Goal: Task Accomplishment & Management: Manage account settings

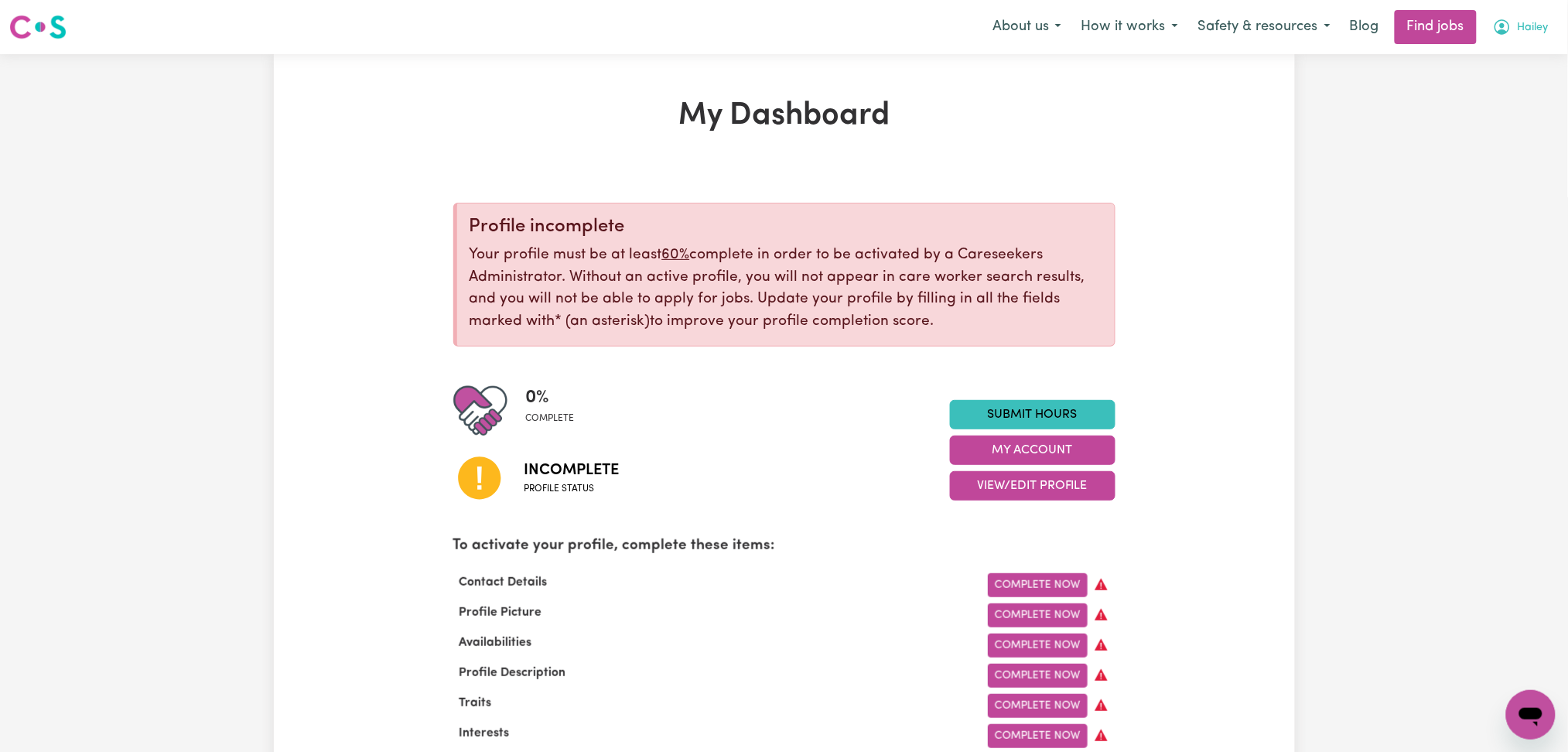
click at [1541, 27] on span "Hailey" at bounding box center [1533, 28] width 31 height 17
click at [1523, 133] on div "My Account My Dashboard Logout" at bounding box center [1496, 89] width 124 height 89
click at [1518, 115] on link "Logout" at bounding box center [1496, 118] width 122 height 29
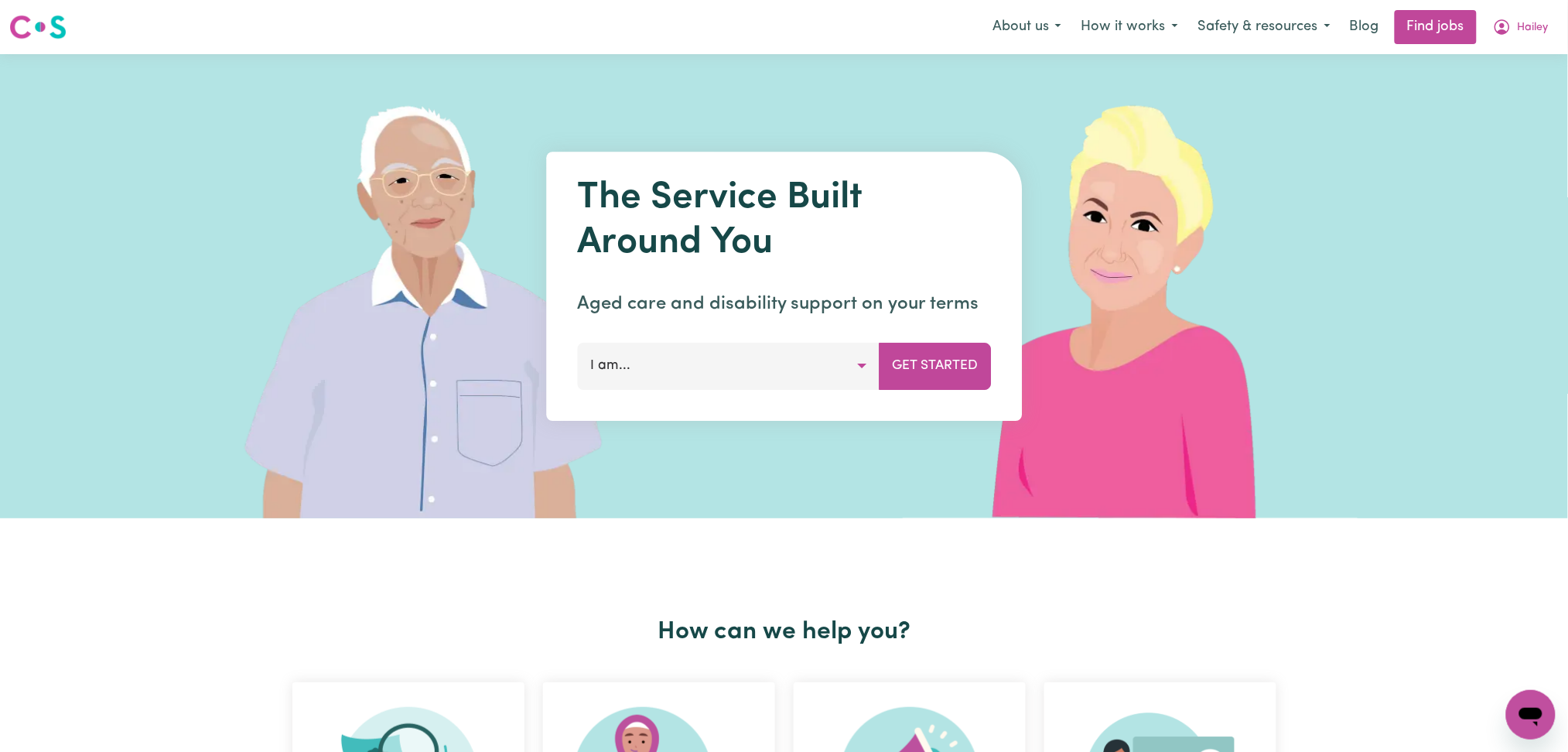
click at [1541, 49] on nav "Menu About us How it works Safety & resources Blog Find jobs Hailey" at bounding box center [784, 27] width 1568 height 54
click at [1541, 40] on button "Hailey" at bounding box center [1520, 27] width 76 height 33
click at [1528, 115] on link "Logout" at bounding box center [1496, 118] width 122 height 29
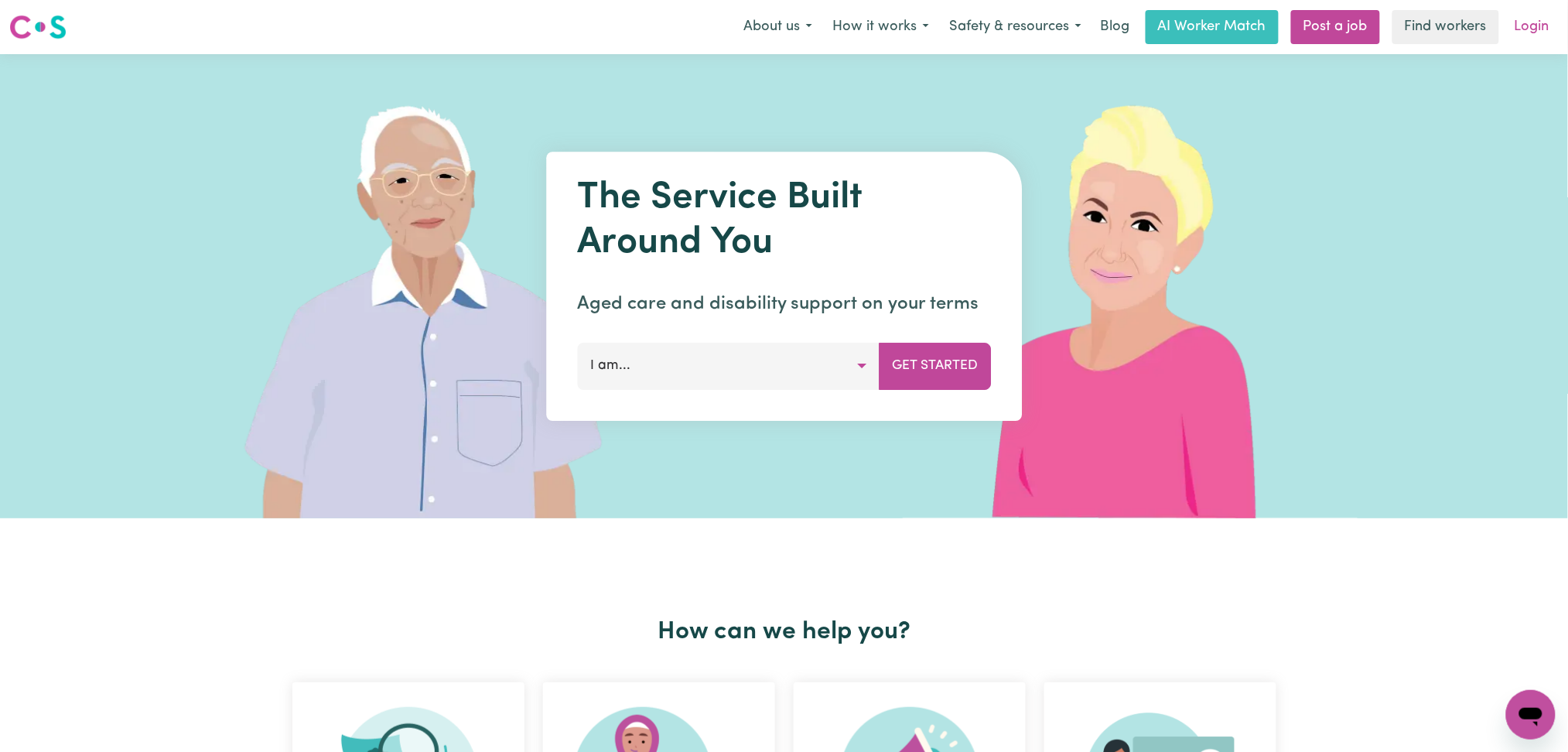
click at [1526, 36] on link "Login" at bounding box center [1531, 27] width 53 height 34
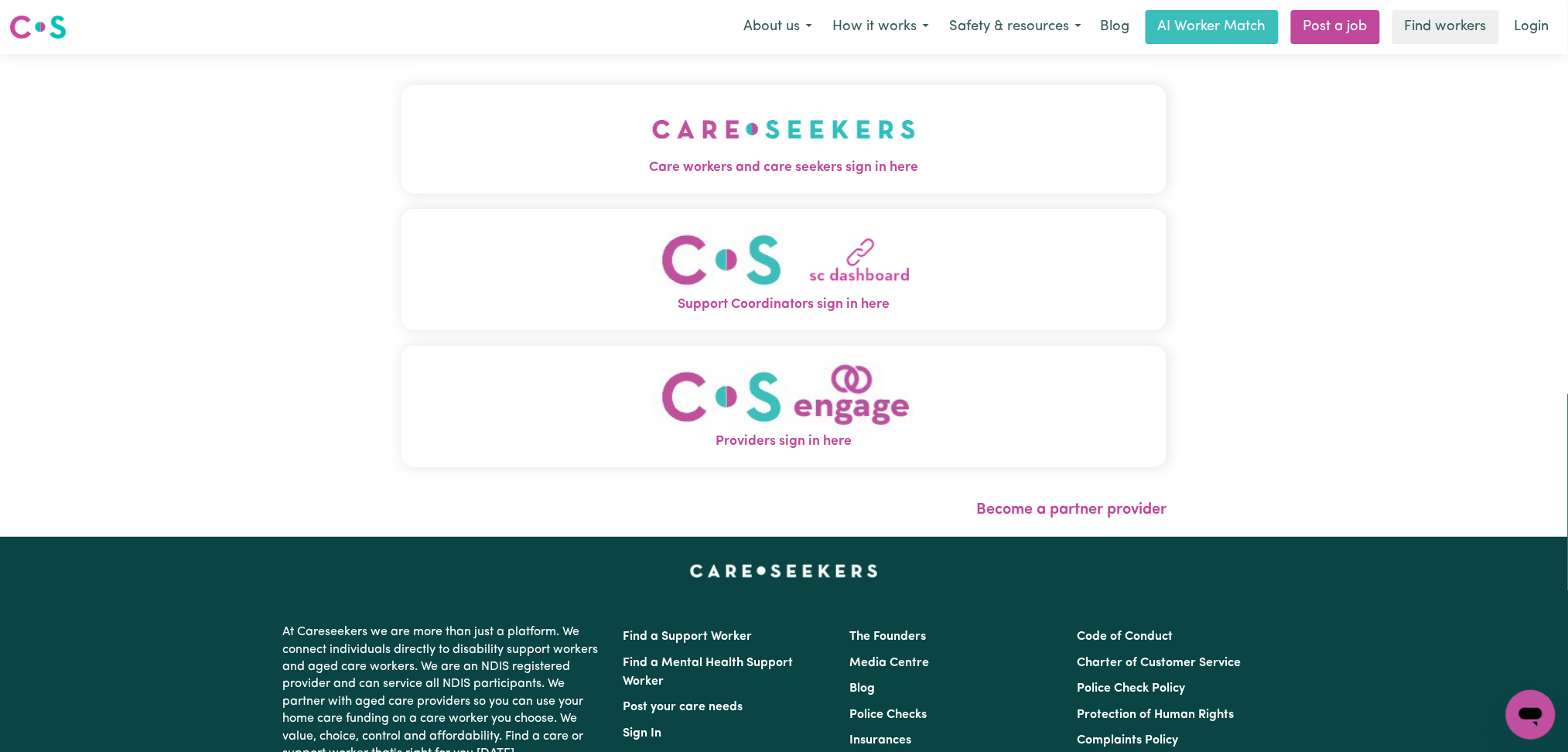
click at [652, 102] on img "Care workers and care seekers sign in here" at bounding box center [784, 129] width 263 height 57
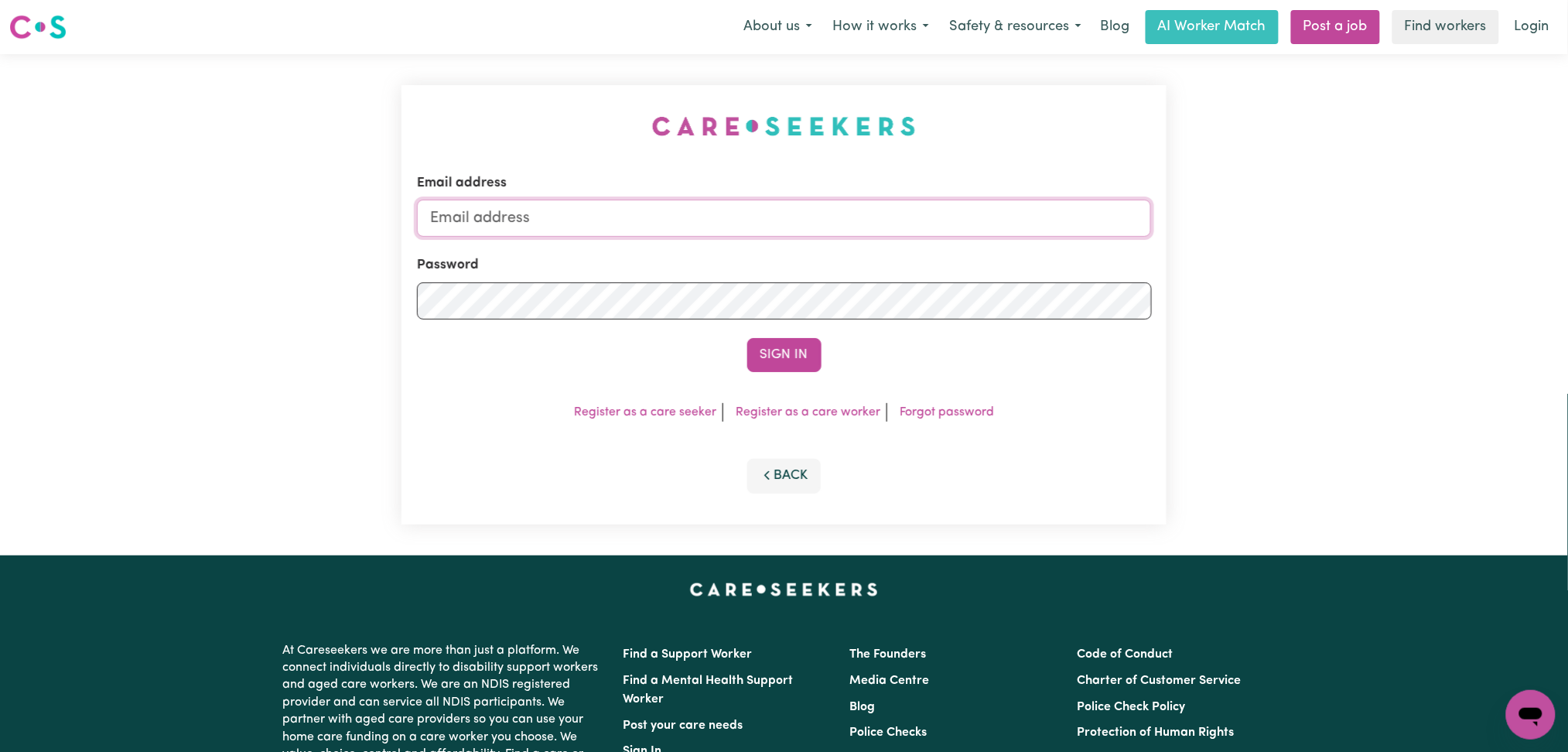
type input "onboardingcs@careseekers.com.au"
click at [759, 338] on button "Sign In" at bounding box center [784, 355] width 74 height 34
